Goal: Information Seeking & Learning: Learn about a topic

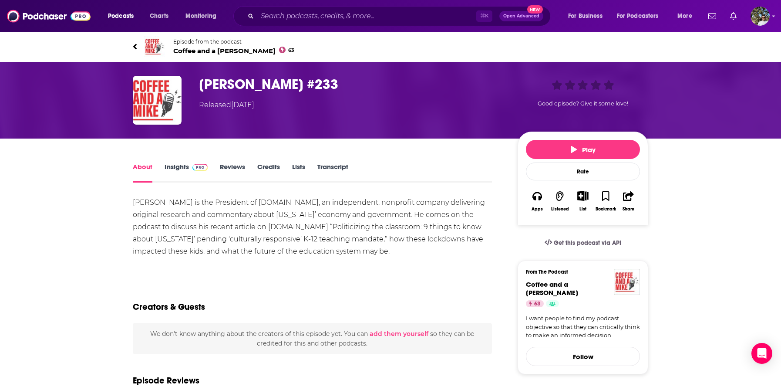
click at [136, 45] on icon at bounding box center [135, 46] width 4 height 9
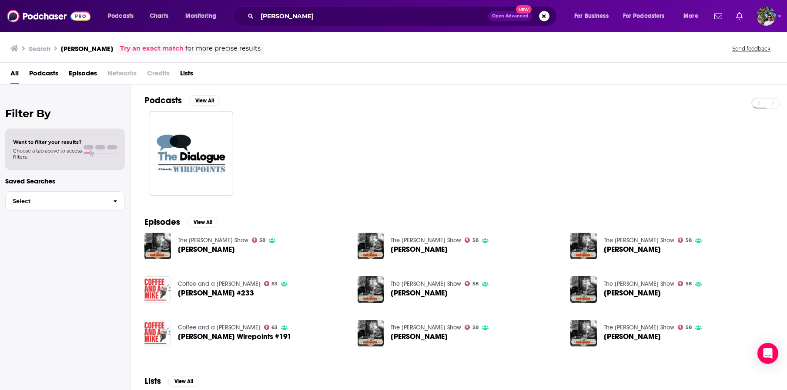
click at [215, 239] on link "The [PERSON_NAME] Show" at bounding box center [213, 239] width 71 height 7
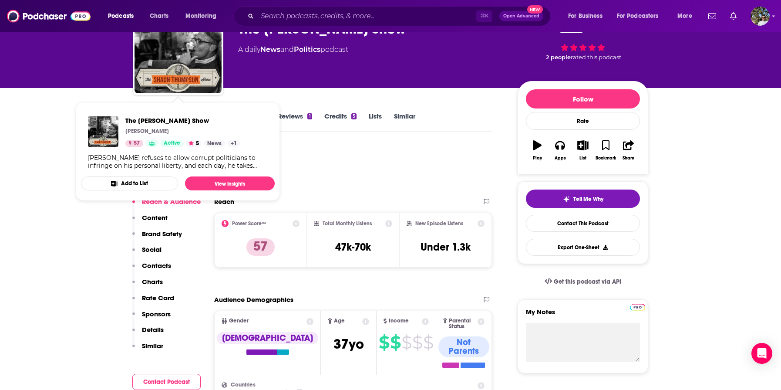
scroll to position [64, 0]
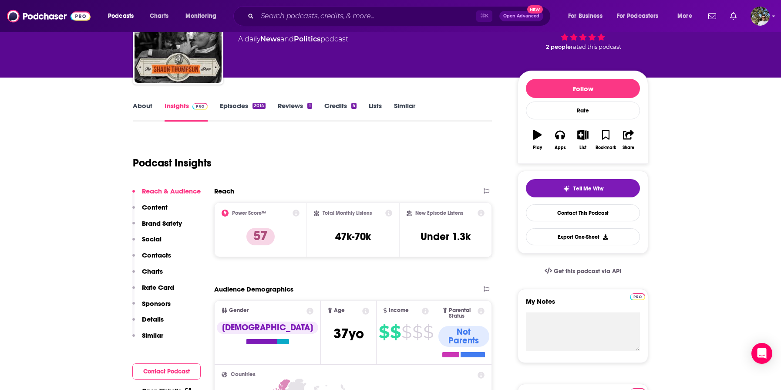
click at [335, 110] on link "Credits 5" at bounding box center [340, 111] width 32 height 20
